Goal: Information Seeking & Learning: Understand process/instructions

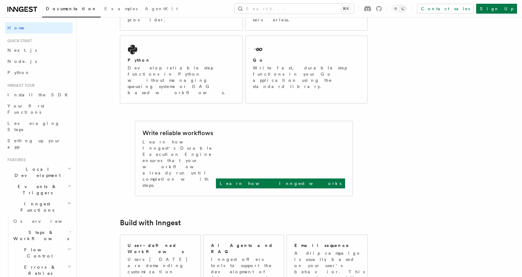
scroll to position [161, 0]
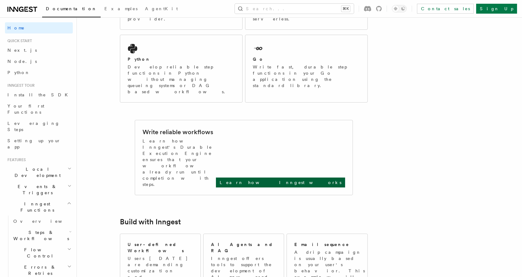
click at [327, 179] on p "Learn how Inngest works" at bounding box center [280, 182] width 122 height 6
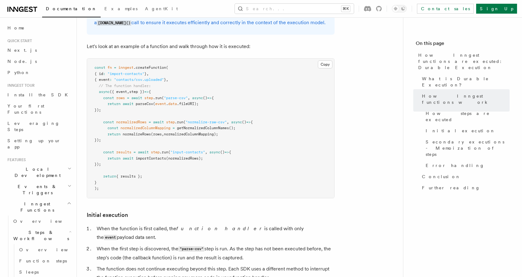
scroll to position [581, 0]
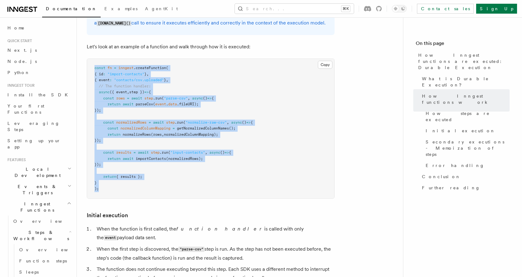
drag, startPoint x: 105, startPoint y: 174, endPoint x: 94, endPoint y: 51, distance: 123.4
click at [94, 59] on pre "const fn = inngest .createFunction ( { id : "import-contacts" } , { event : "co…" at bounding box center [210, 128] width 247 height 139
copy code "const fn = inngest .createFunction ( { id : "import-contacts" } , { event : "co…"
click at [170, 102] on span "data" at bounding box center [172, 104] width 9 height 4
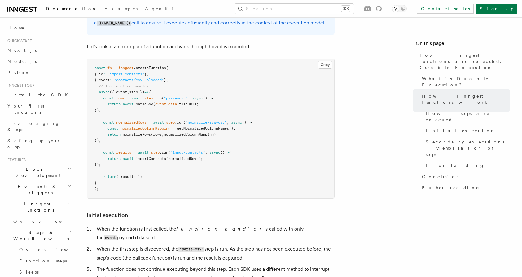
click at [280, 83] on pre "const fn = inngest .createFunction ( { id : "import-contacts" } , { event : "co…" at bounding box center [210, 128] width 247 height 139
click at [317, 59] on pre "const fn = inngest .createFunction ( { id : "import-contacts" } , { event : "co…" at bounding box center [210, 128] width 247 height 139
click at [323, 61] on button "Copy Copied" at bounding box center [325, 65] width 15 height 8
